Goal: Transaction & Acquisition: Book appointment/travel/reservation

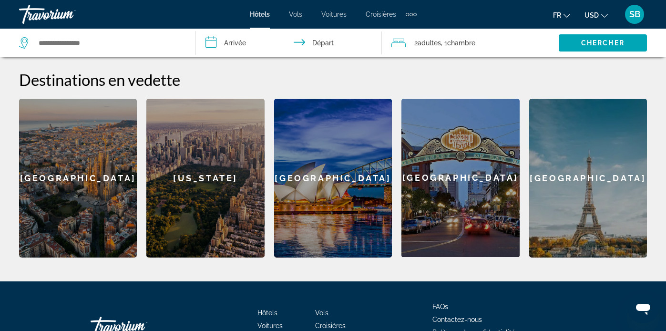
scroll to position [357, 0]
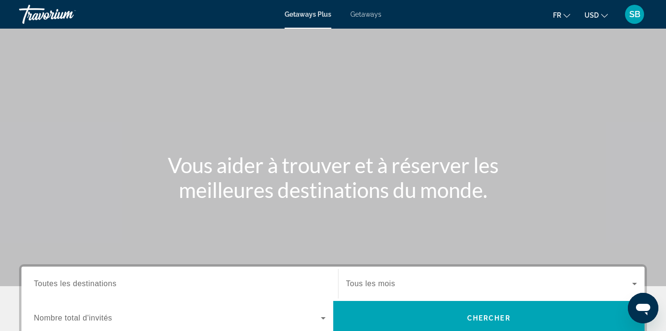
click at [361, 16] on span "Getaways" at bounding box center [365, 14] width 31 height 8
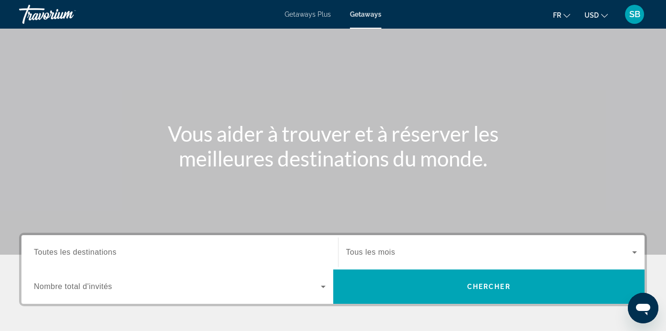
scroll to position [33, 0]
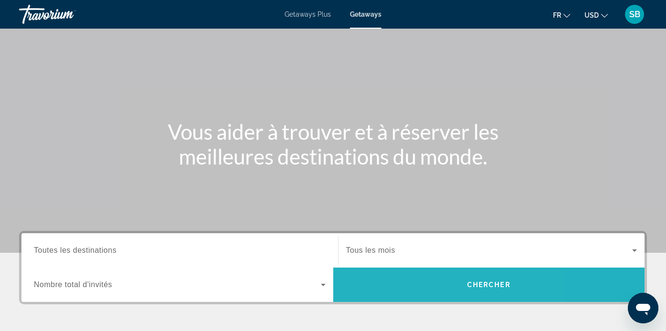
click at [423, 288] on span "Search widget" at bounding box center [489, 284] width 312 height 23
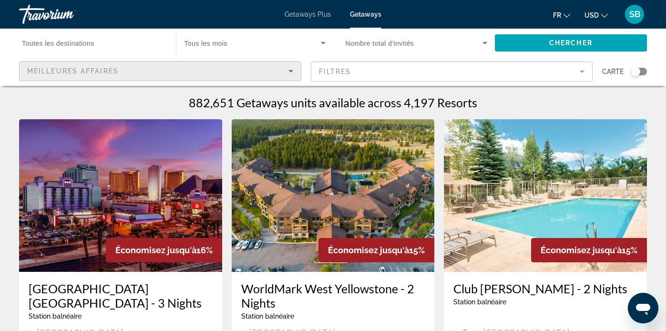
click at [287, 73] on icon "Sort by" at bounding box center [290, 70] width 11 height 11
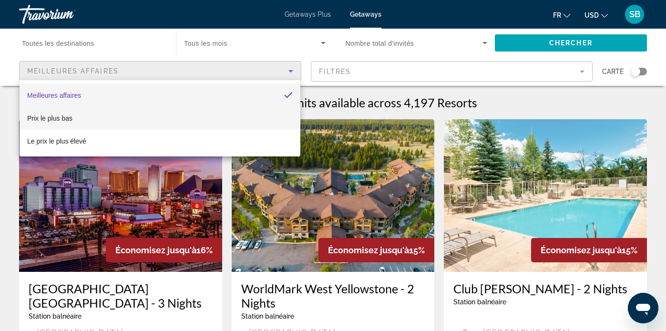
click at [215, 116] on mat-option "Prix ​​le plus bas" at bounding box center [160, 118] width 281 height 23
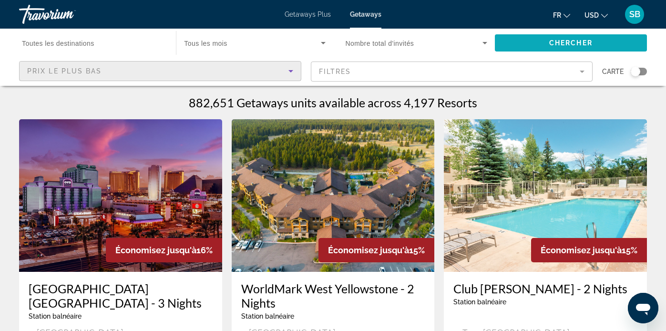
click at [532, 46] on span "Search widget" at bounding box center [571, 42] width 152 height 23
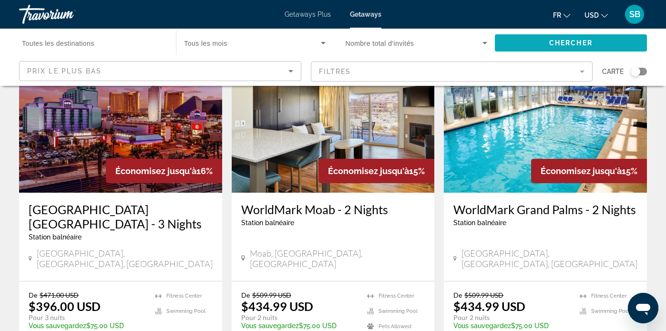
scroll to position [79, 0]
